Goal: Task Accomplishment & Management: Manage account settings

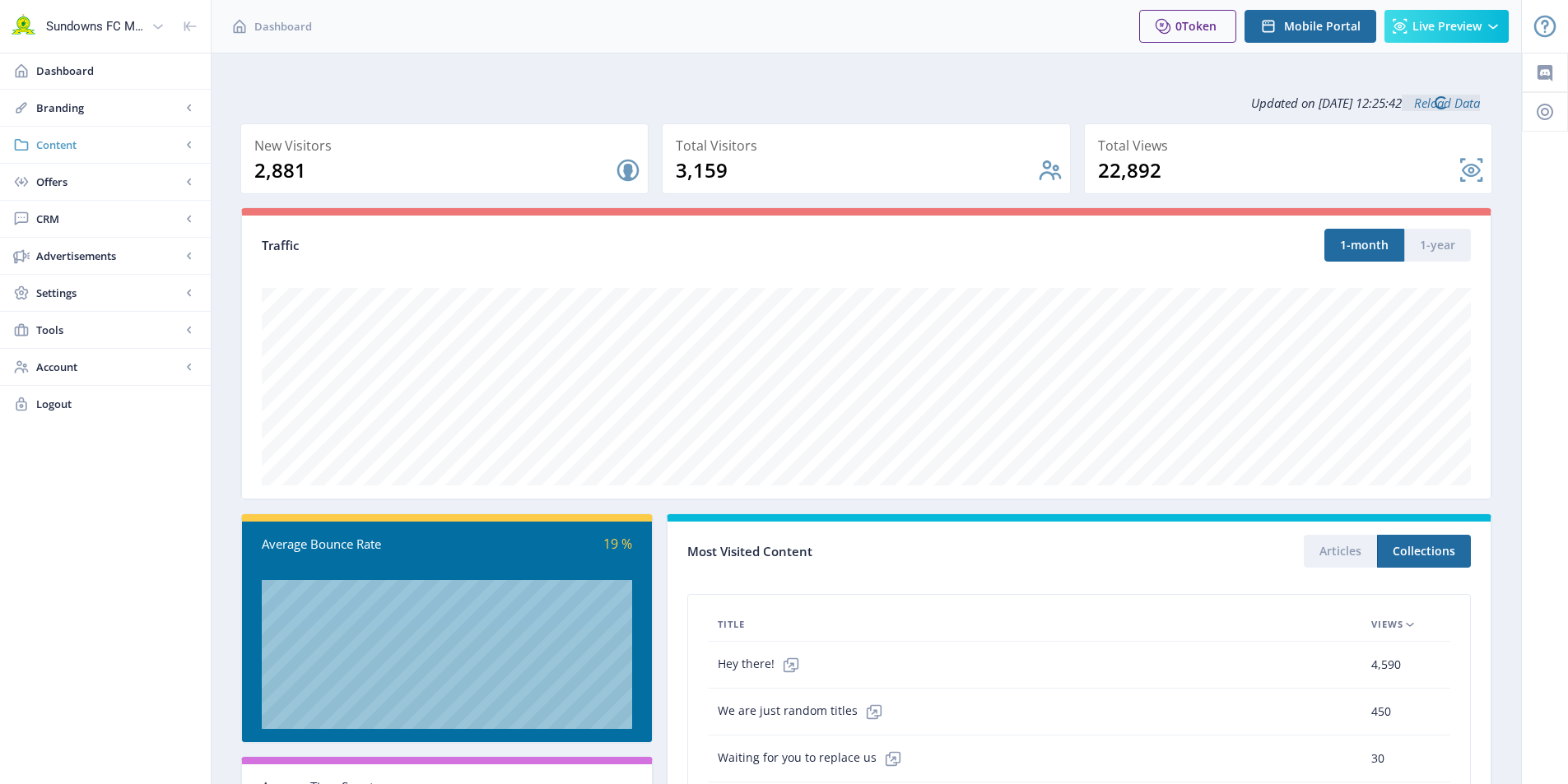
click at [77, 142] on span "Content" at bounding box center [108, 144] width 145 height 16
click at [84, 477] on span "Advertisements" at bounding box center [108, 477] width 145 height 16
click at [83, 292] on span "Ad Manager" at bounding box center [108, 292] width 113 height 16
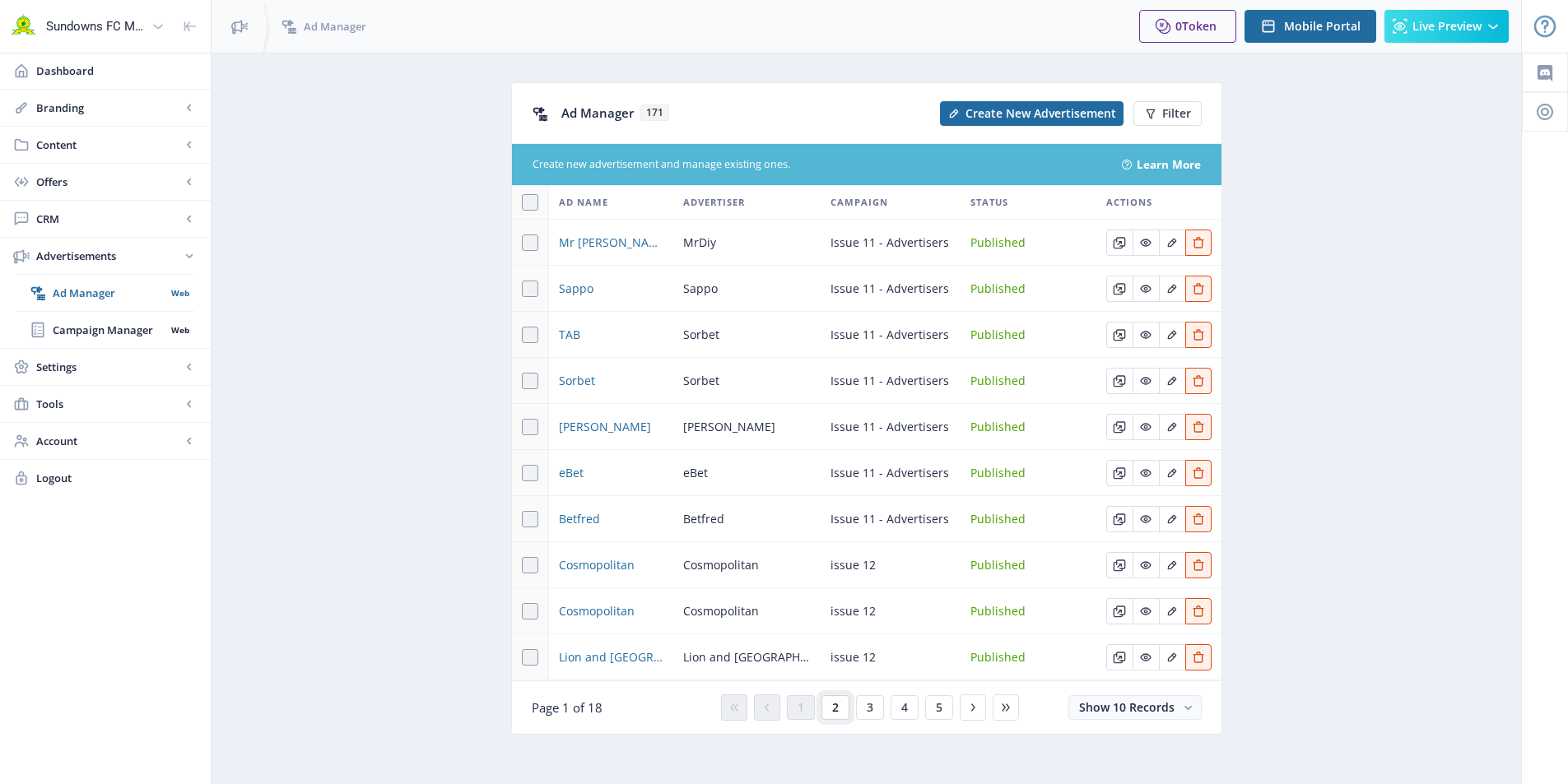
click at [832, 706] on span "2" at bounding box center [835, 707] width 7 height 13
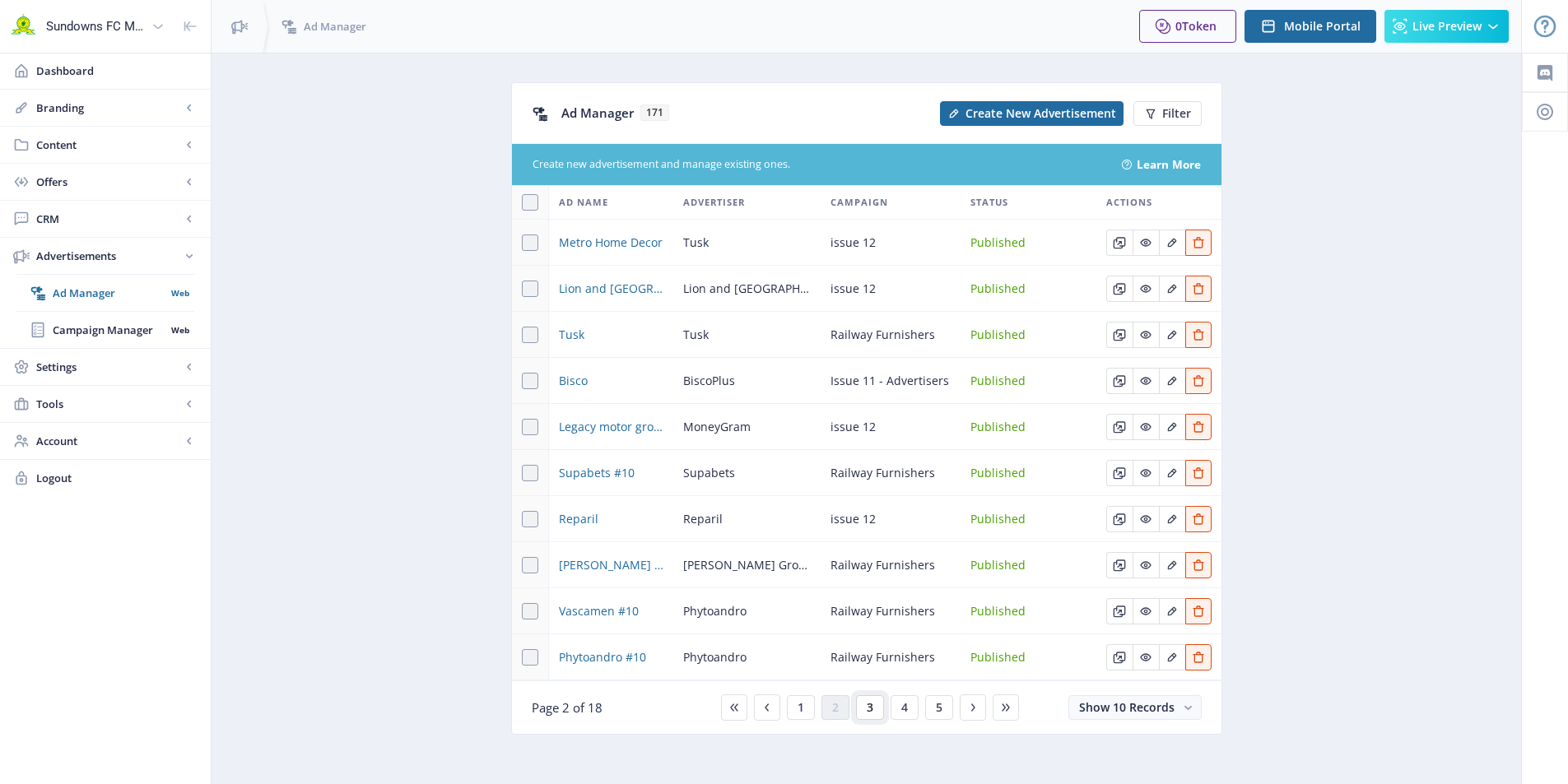
click at [867, 708] on span "3" at bounding box center [870, 707] width 7 height 13
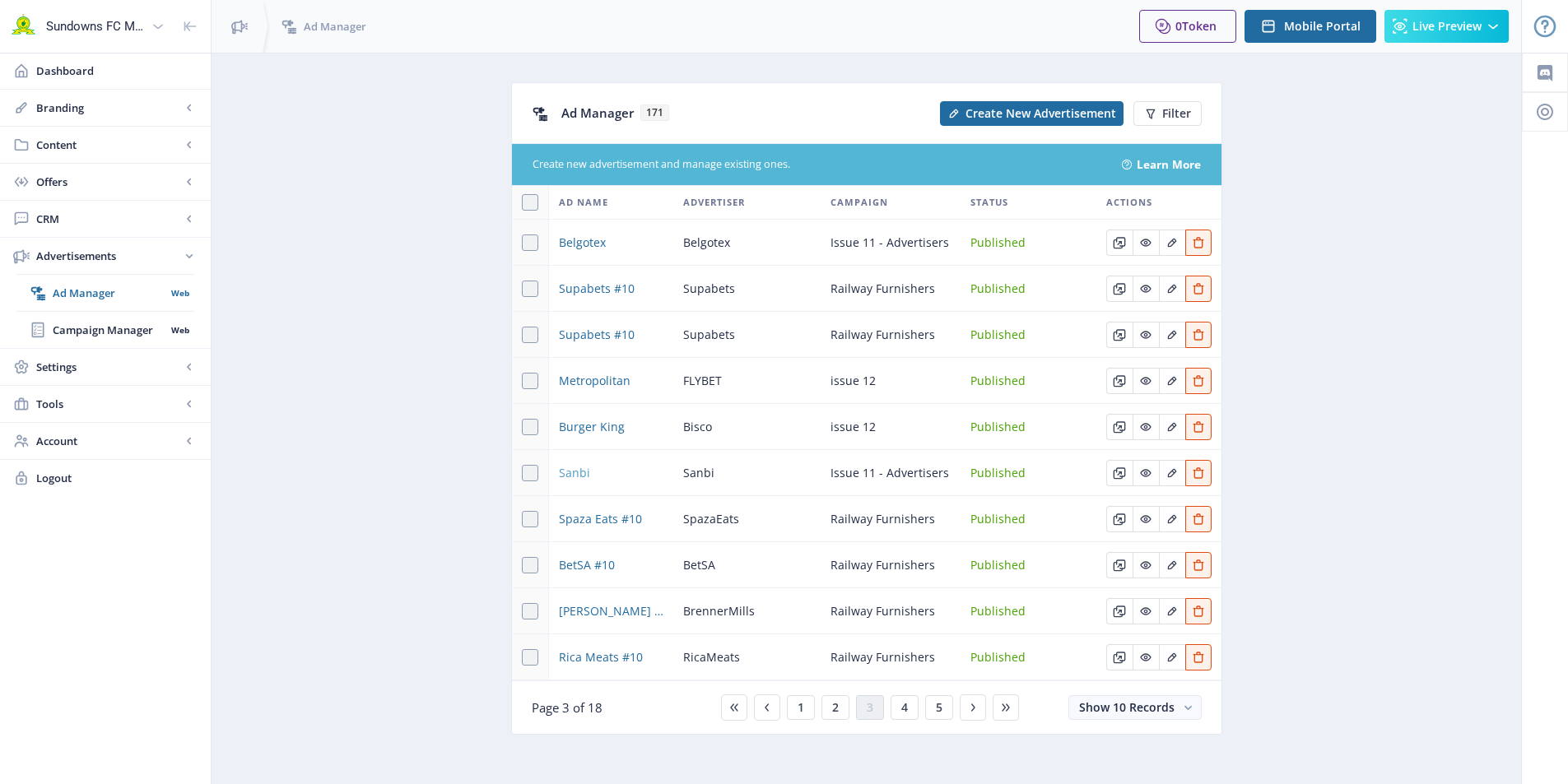
click at [566, 472] on span "Sanbi" at bounding box center [574, 472] width 31 height 20
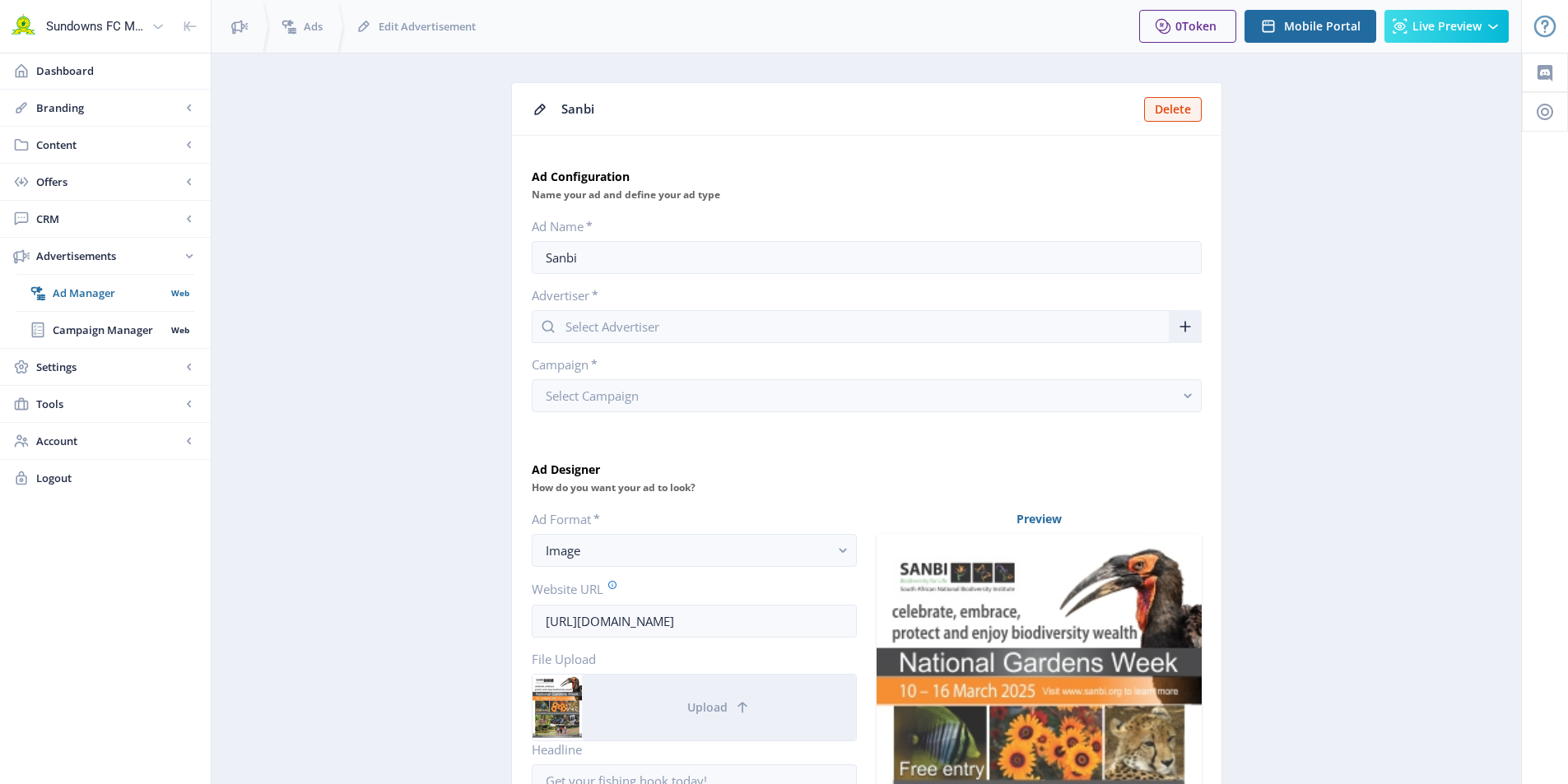
type input "Sanbi"
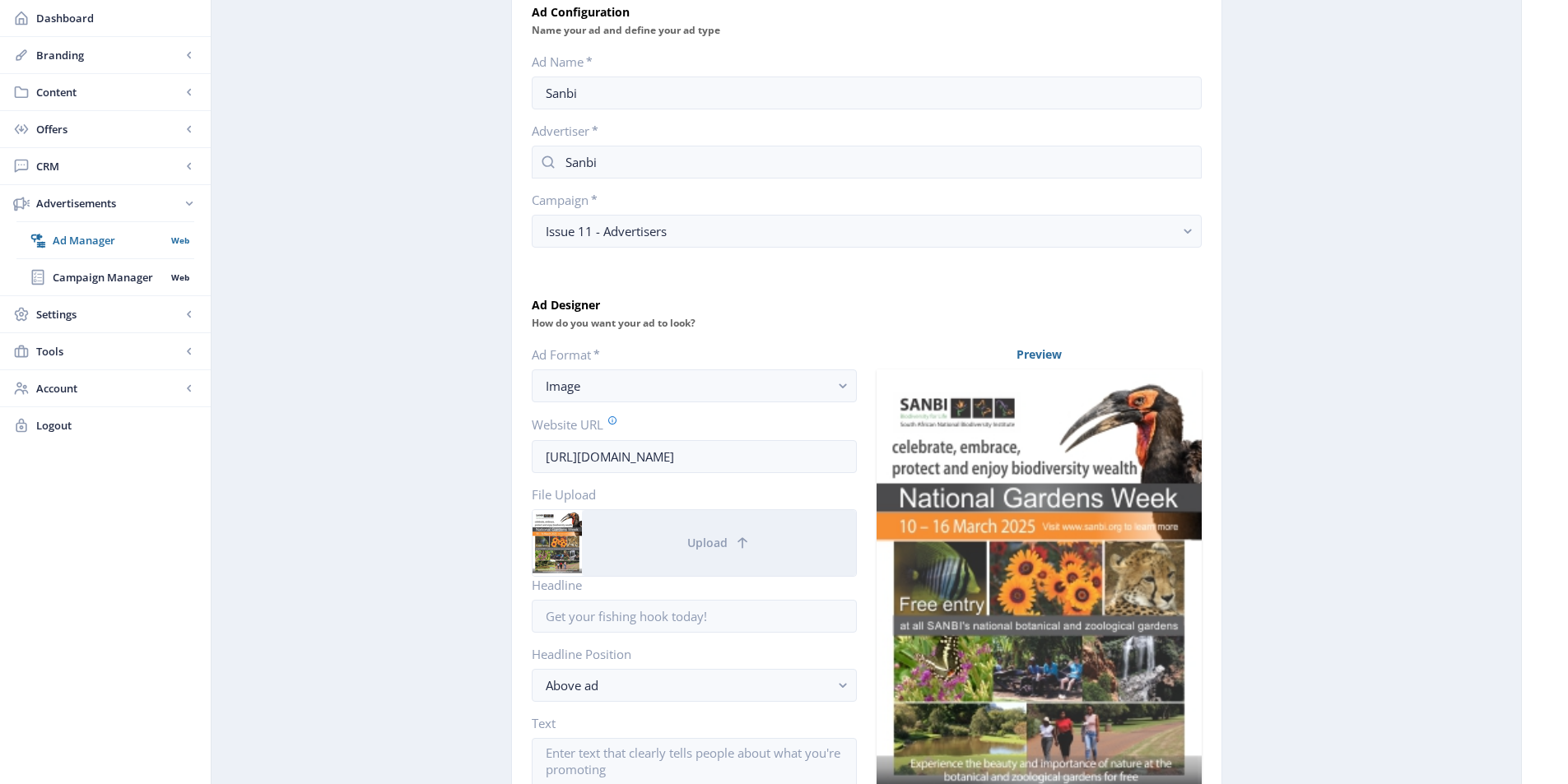
scroll to position [411, 0]
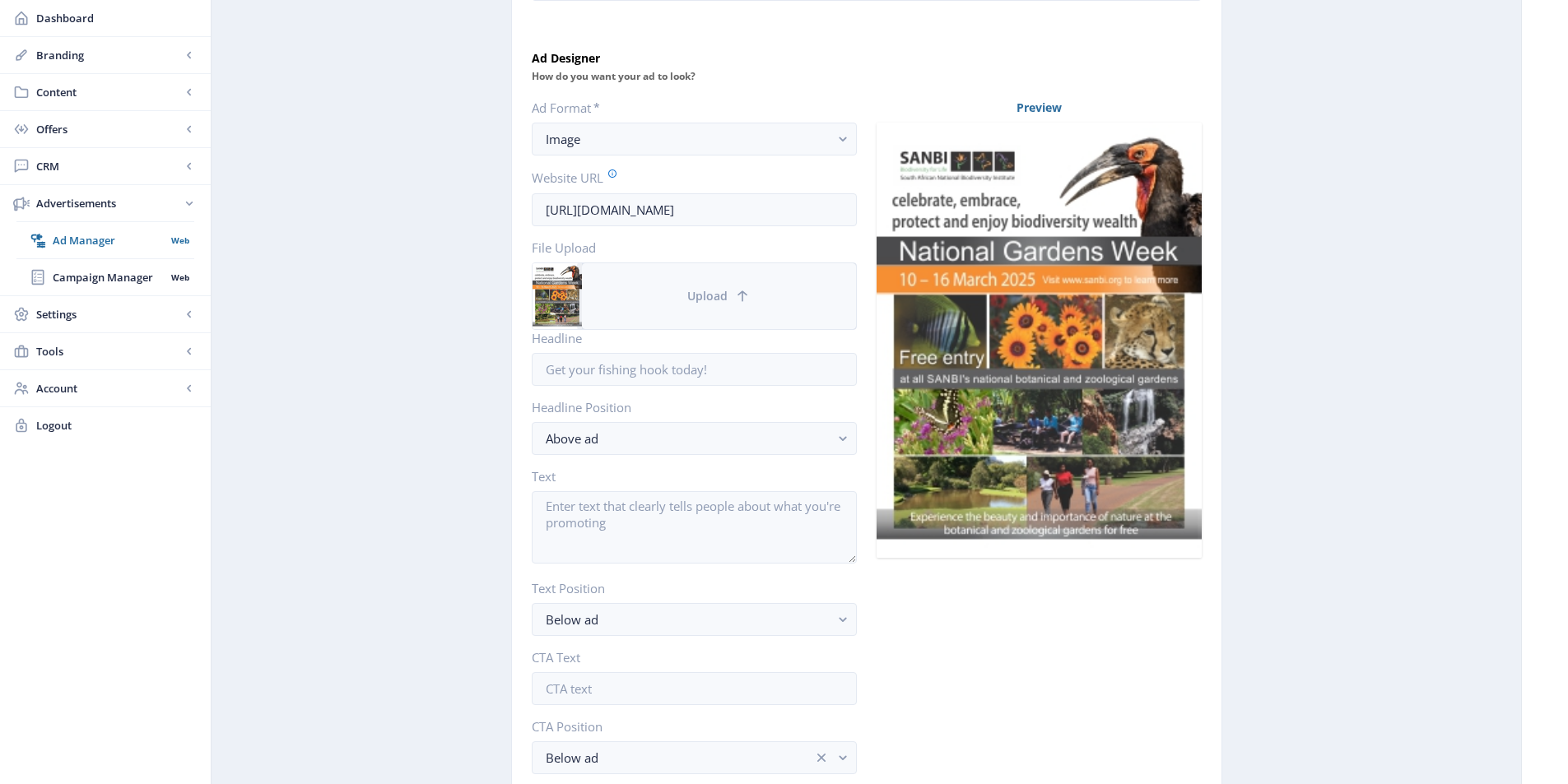
click at [683, 295] on button "Upload" at bounding box center [718, 296] width 274 height 66
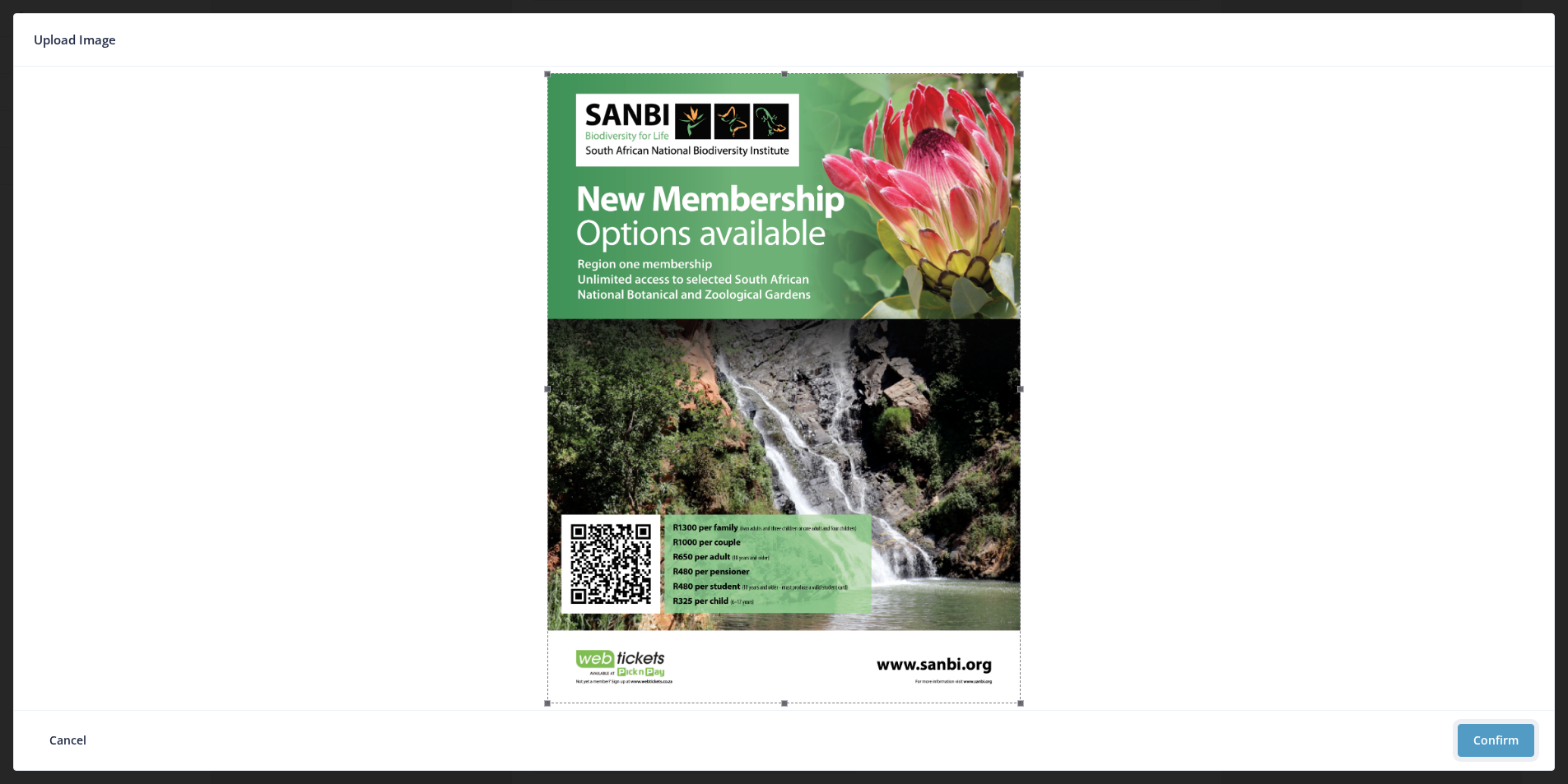
click at [1517, 738] on button "Confirm" at bounding box center [1495, 740] width 76 height 33
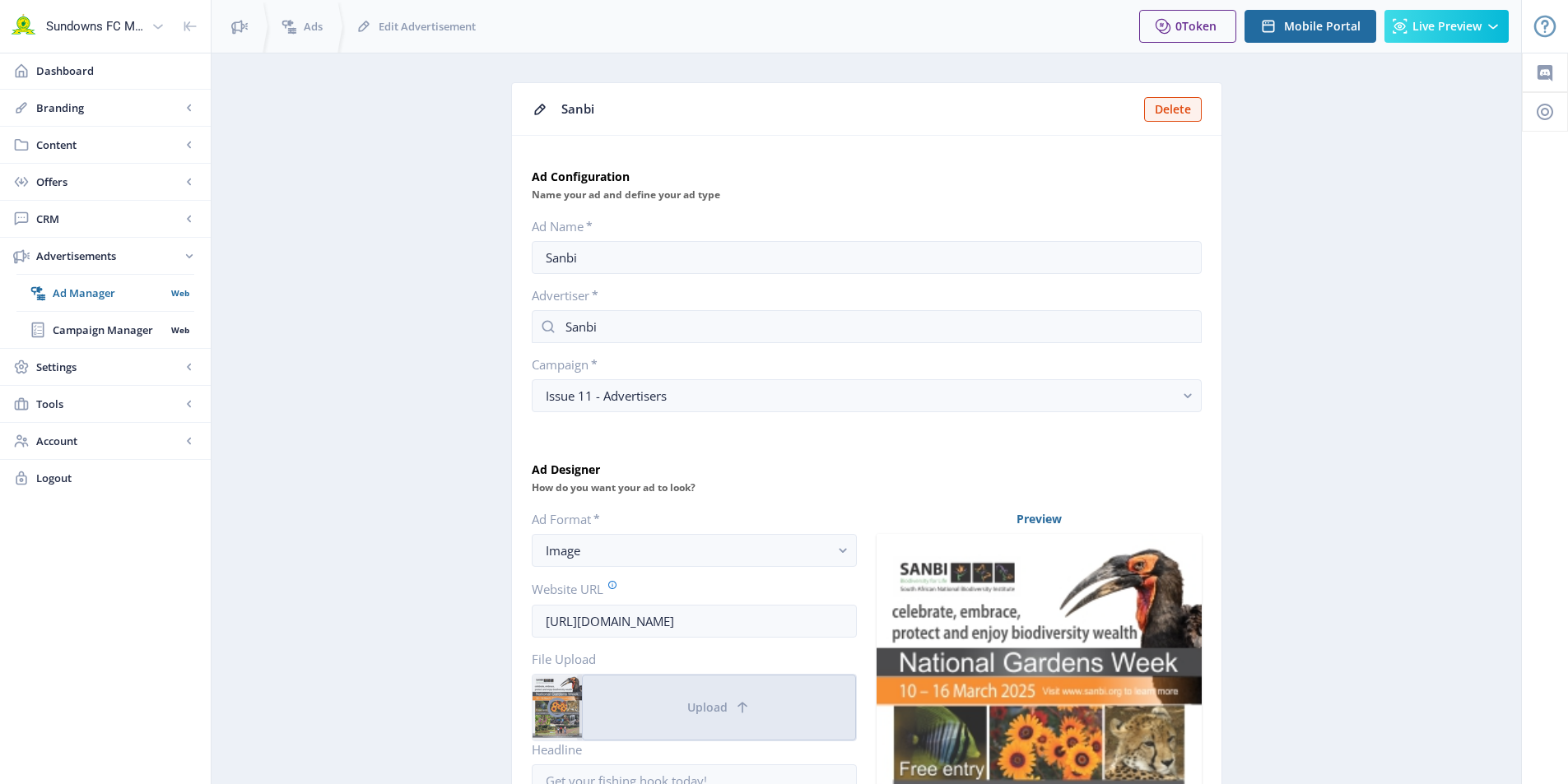
scroll to position [411, 0]
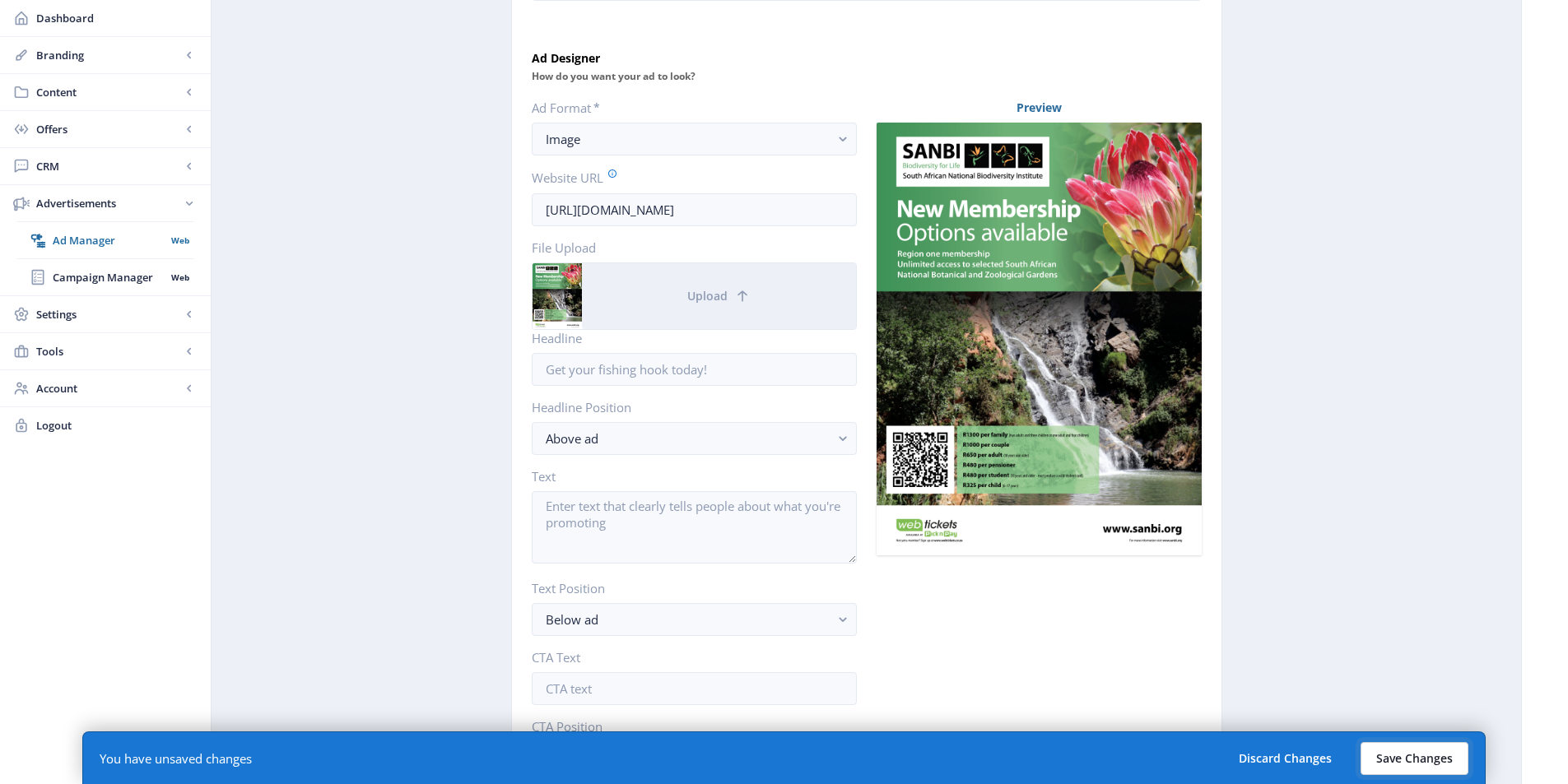
click at [1418, 755] on button "Save Changes" at bounding box center [1413, 758] width 107 height 33
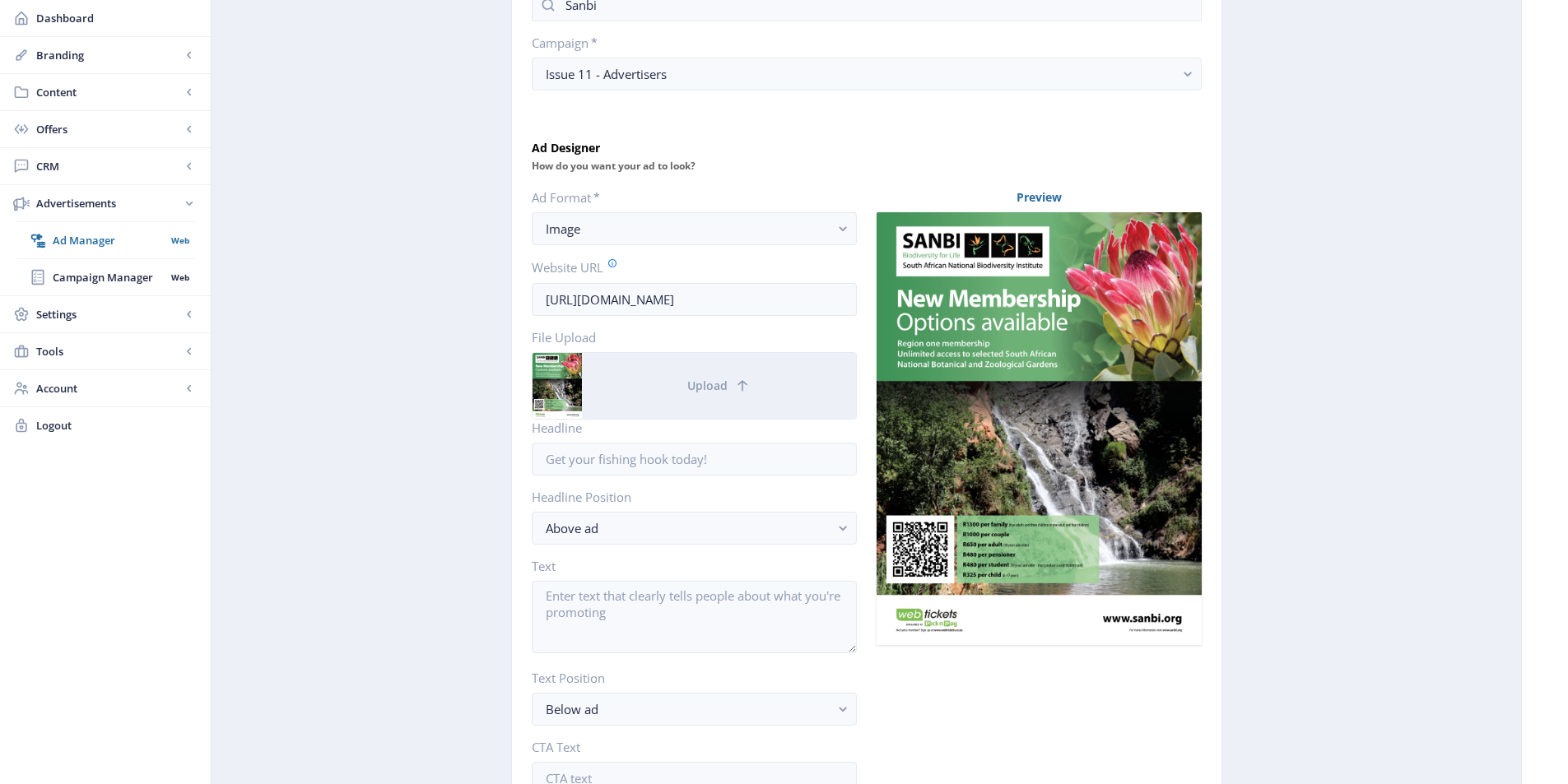
scroll to position [294, 0]
